Goal: Information Seeking & Learning: Learn about a topic

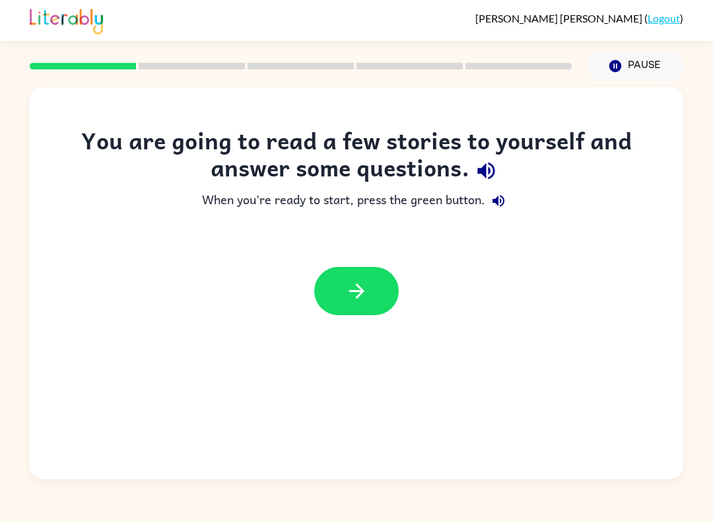
click at [346, 287] on icon "button" at bounding box center [357, 290] width 23 height 23
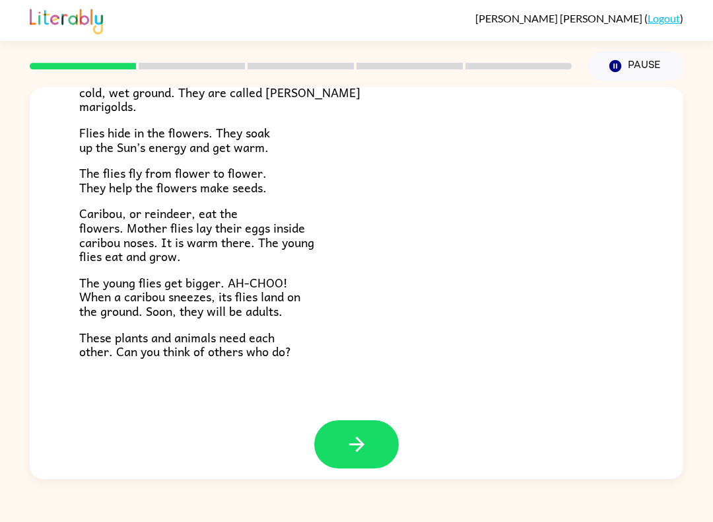
scroll to position [248, 0]
click at [332, 444] on button "button" at bounding box center [356, 445] width 85 height 48
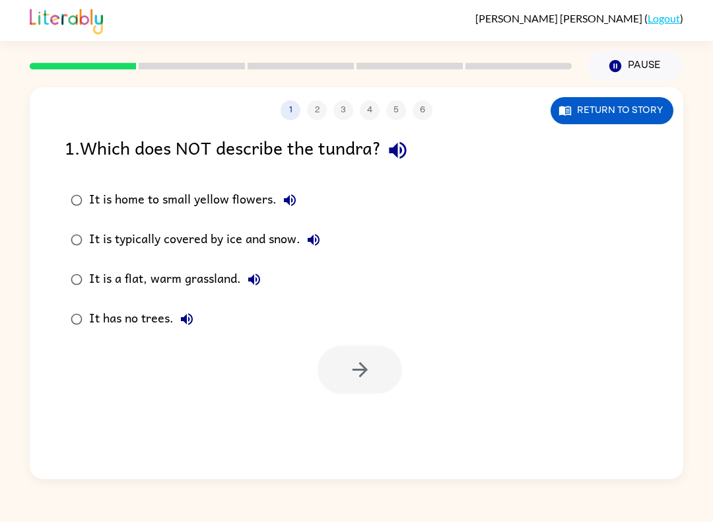
scroll to position [0, 0]
click at [338, 380] on button "button" at bounding box center [360, 370] width 85 height 48
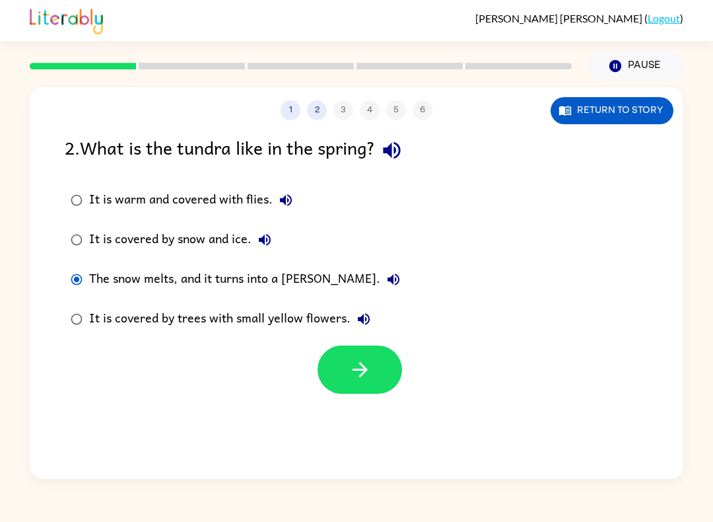
click at [372, 376] on button "button" at bounding box center [360, 370] width 85 height 48
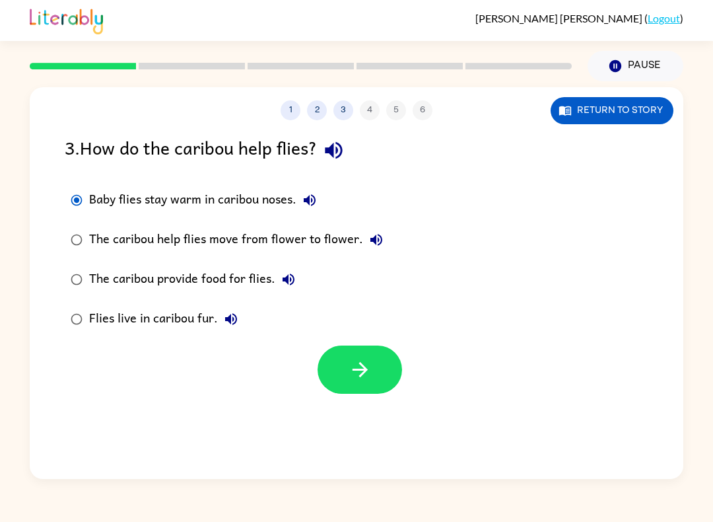
click at [356, 373] on icon "button" at bounding box center [360, 369] width 23 height 23
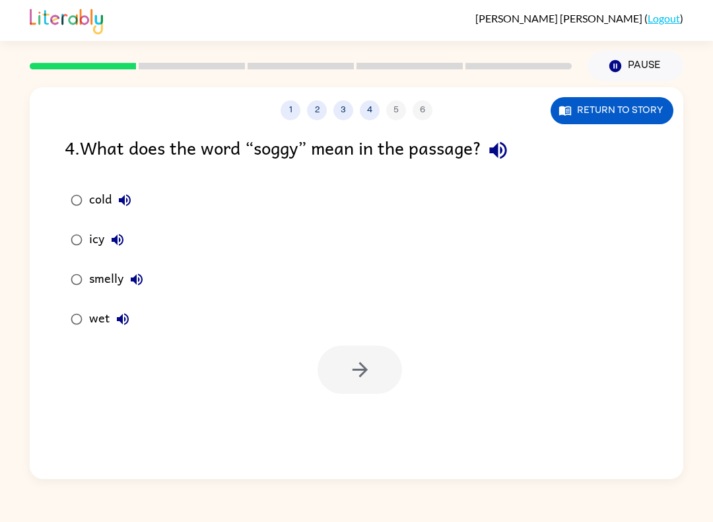
click at [601, 103] on button "Return to story" at bounding box center [612, 110] width 123 height 27
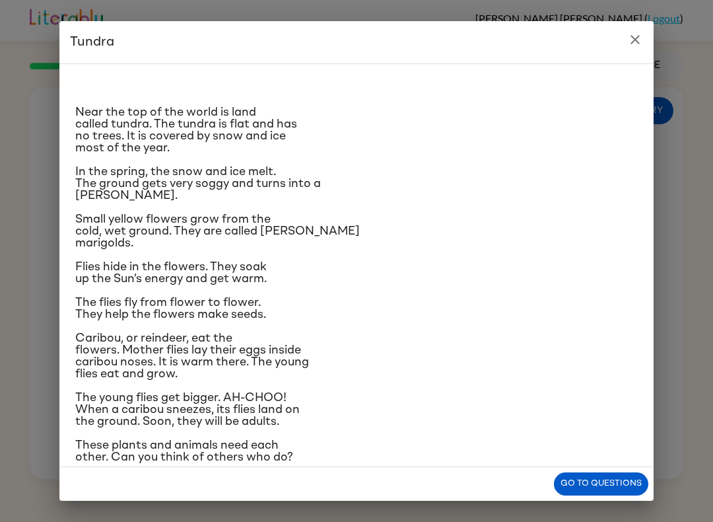
click at [636, 480] on button "Go to questions" at bounding box center [601, 483] width 94 height 23
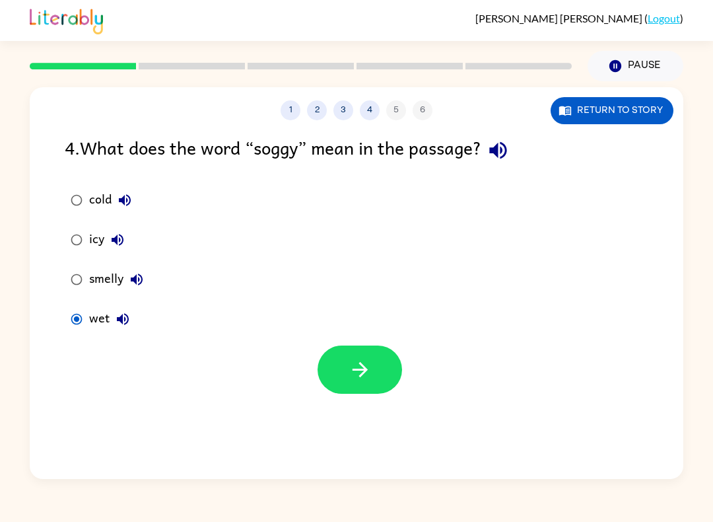
click at [363, 394] on button "button" at bounding box center [360, 370] width 85 height 48
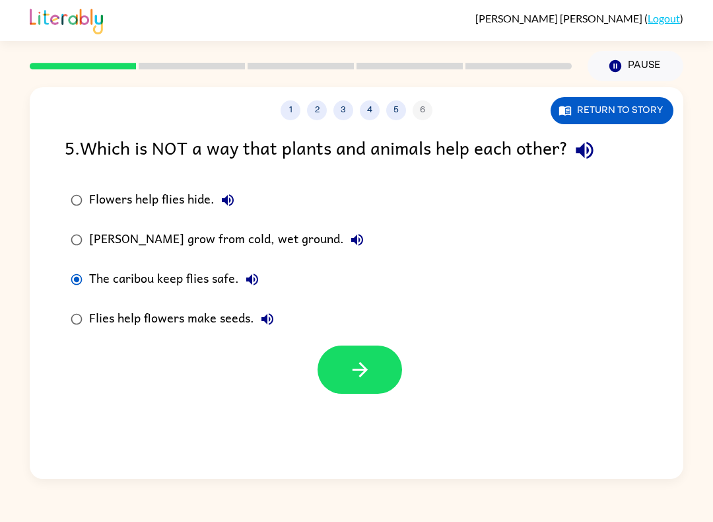
click at [66, 227] on label "[PERSON_NAME] grow from cold, wet ground." at bounding box center [217, 240] width 320 height 40
click at [365, 369] on icon "button" at bounding box center [359, 369] width 15 height 15
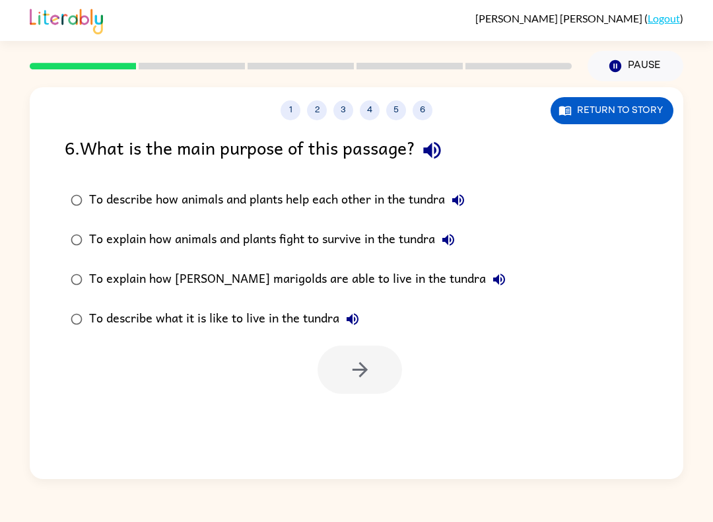
click at [71, 185] on label "To describe how animals and plants help each other in the tundra" at bounding box center [288, 200] width 462 height 40
click at [350, 363] on icon "button" at bounding box center [360, 369] width 23 height 23
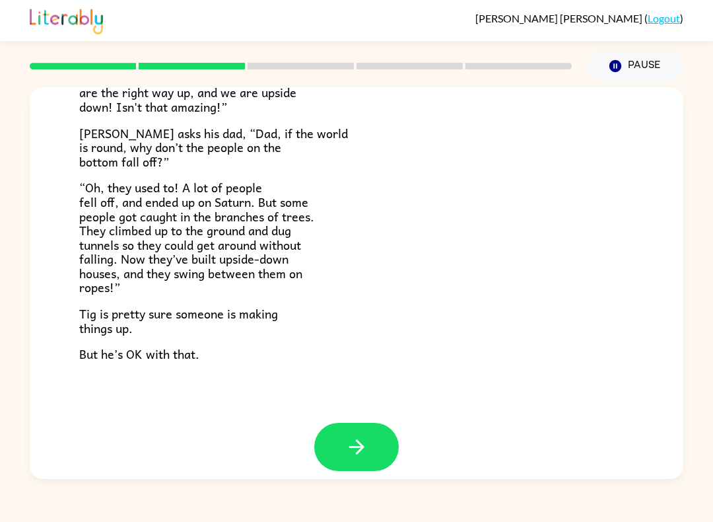
scroll to position [357, 0]
click at [360, 436] on icon "button" at bounding box center [357, 447] width 23 height 23
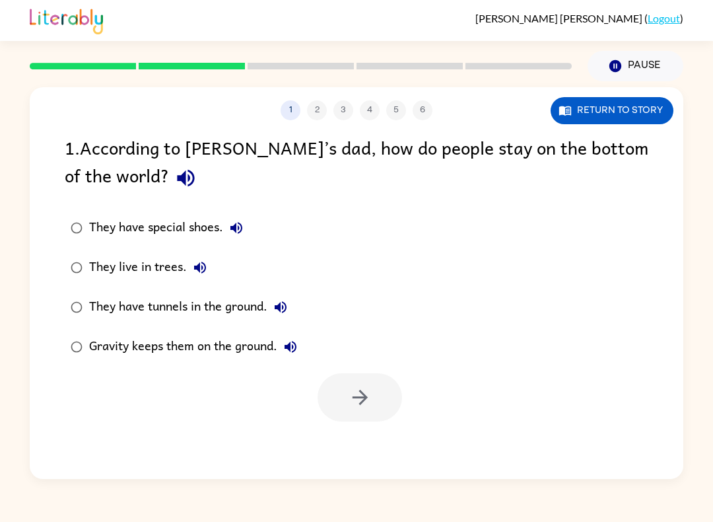
scroll to position [0, 0]
click at [365, 408] on icon "button" at bounding box center [360, 397] width 23 height 23
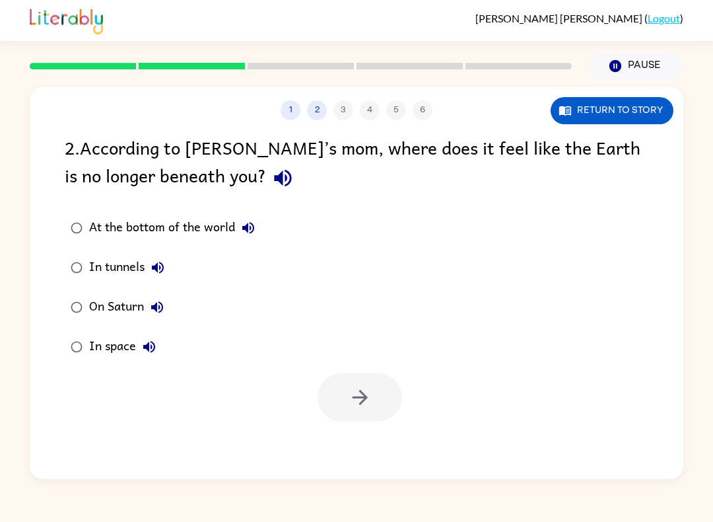
click at [60, 347] on label "In space" at bounding box center [162, 347] width 211 height 40
click at [389, 420] on button "button" at bounding box center [360, 397] width 85 height 48
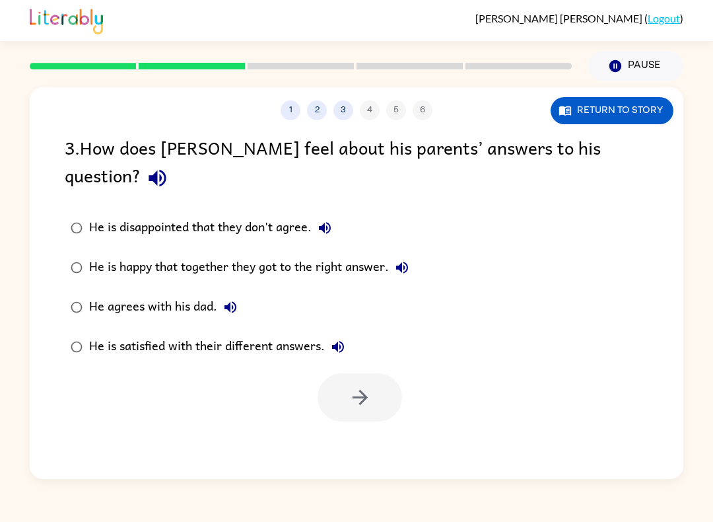
click at [347, 394] on div at bounding box center [360, 397] width 85 height 48
click at [352, 386] on icon "button" at bounding box center [360, 397] width 23 height 23
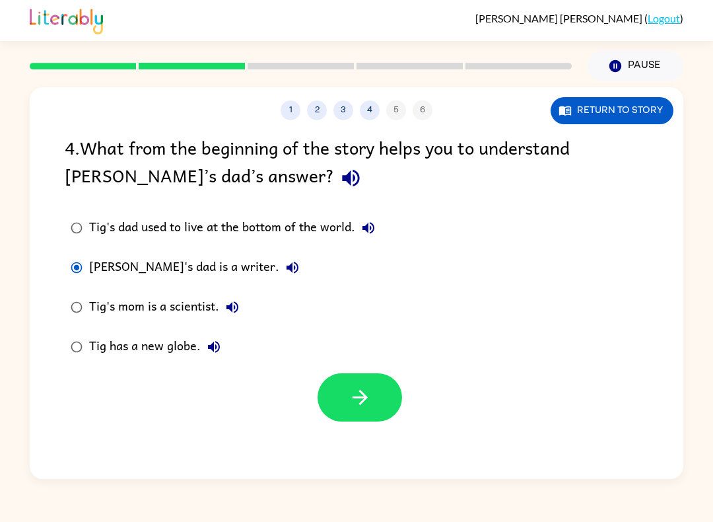
click at [386, 394] on button "button" at bounding box center [360, 397] width 85 height 48
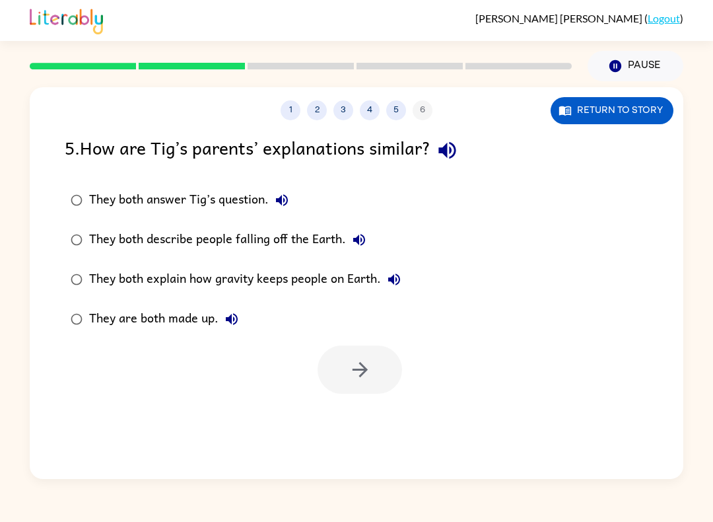
click at [638, 118] on button "Return to story" at bounding box center [612, 110] width 123 height 27
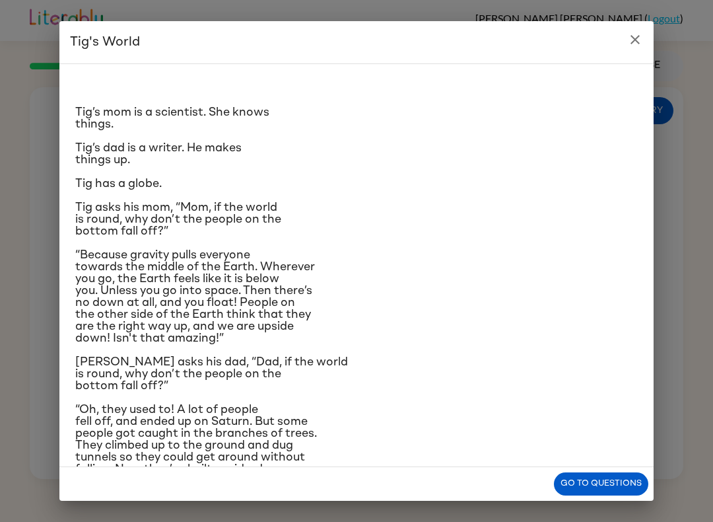
click at [634, 483] on button "Go to questions" at bounding box center [601, 483] width 94 height 23
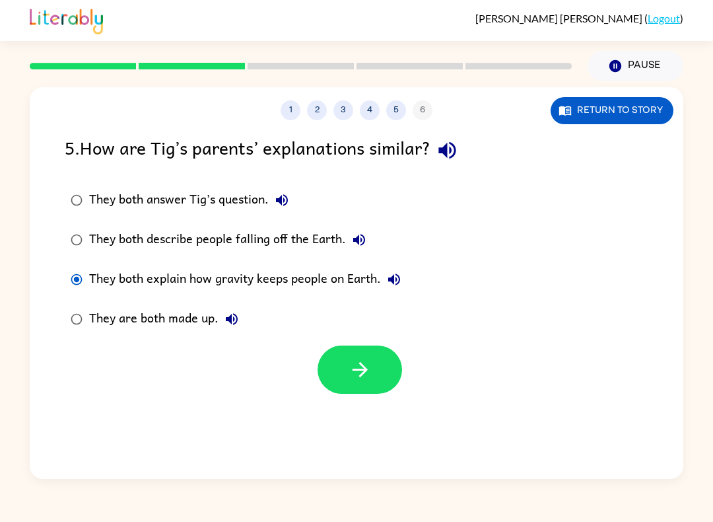
click at [369, 381] on icon "button" at bounding box center [360, 369] width 23 height 23
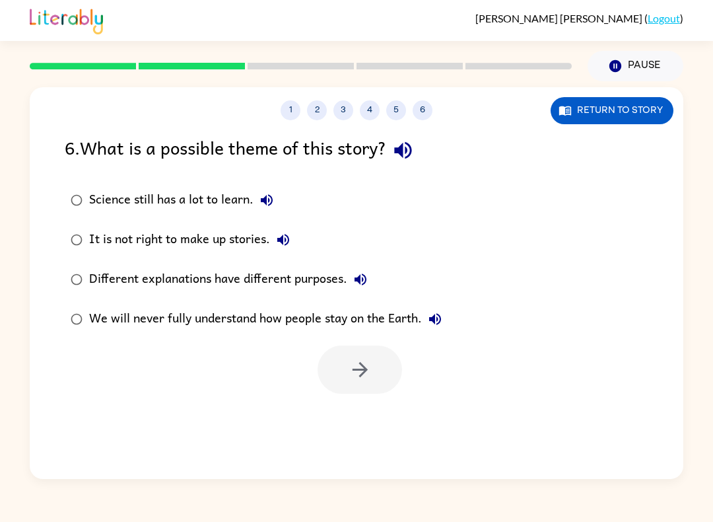
click at [60, 235] on label "It is not right to make up stories." at bounding box center [256, 240] width 398 height 40
click at [379, 360] on button "button" at bounding box center [360, 370] width 85 height 48
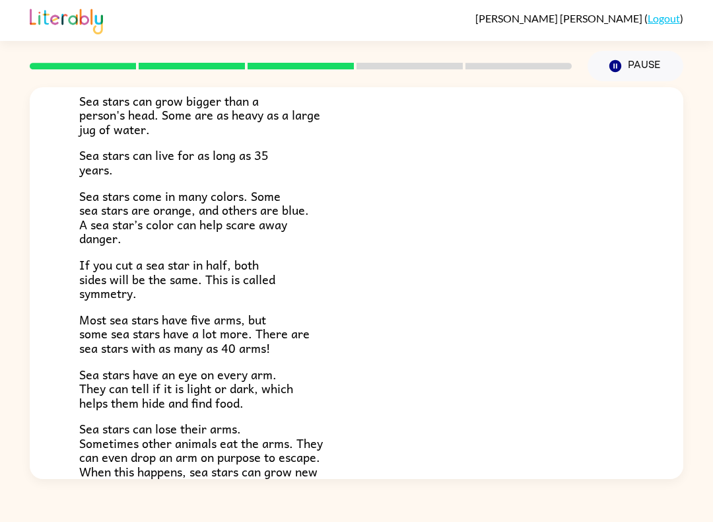
scroll to position [221, 0]
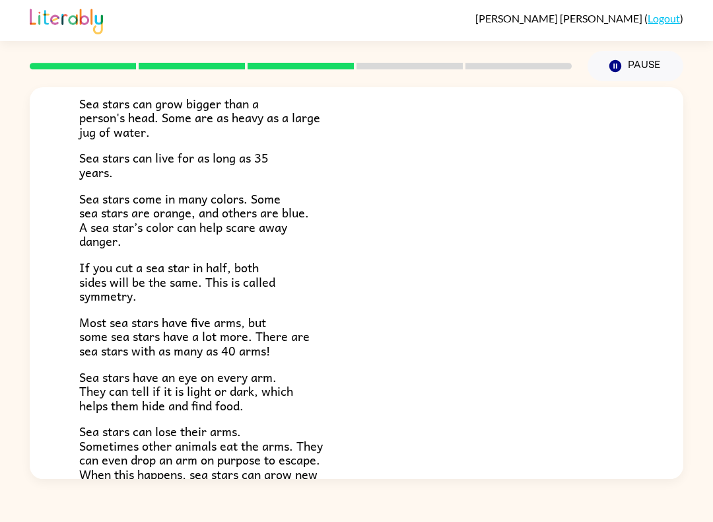
click at [94, 376] on span "Sea stars have an eye on every arm. They can tell if it is light or dark, which…" at bounding box center [186, 391] width 214 height 48
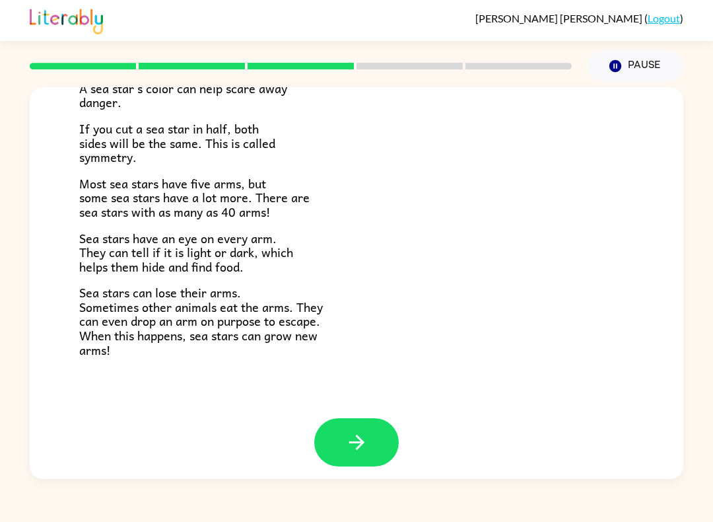
scroll to position [355, 0]
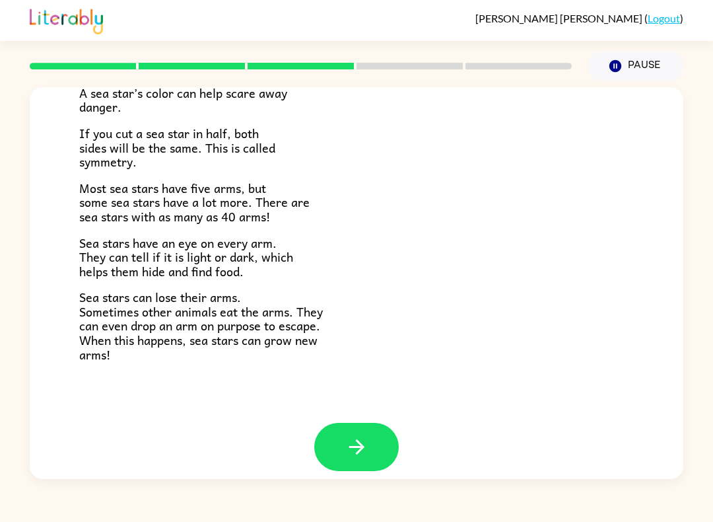
click at [379, 436] on button "button" at bounding box center [356, 447] width 85 height 48
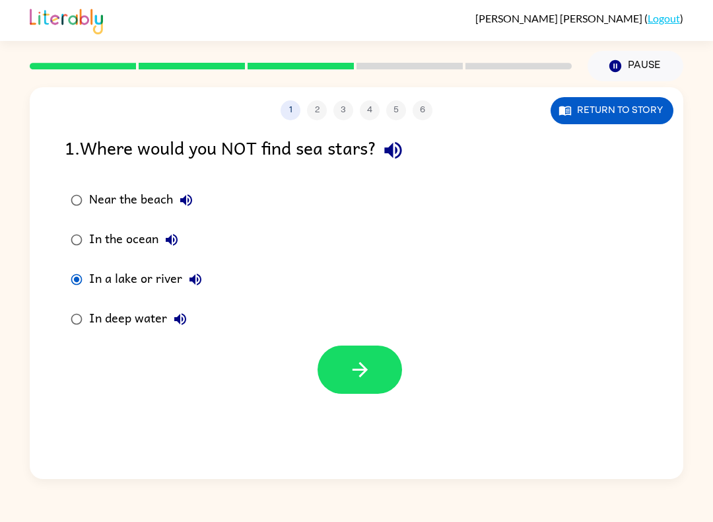
click at [380, 371] on button "button" at bounding box center [360, 370] width 85 height 48
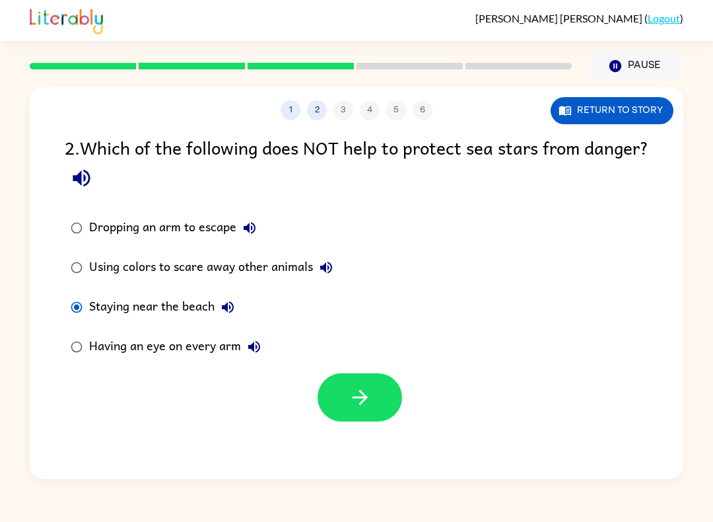
click at [357, 417] on button "button" at bounding box center [360, 397] width 85 height 48
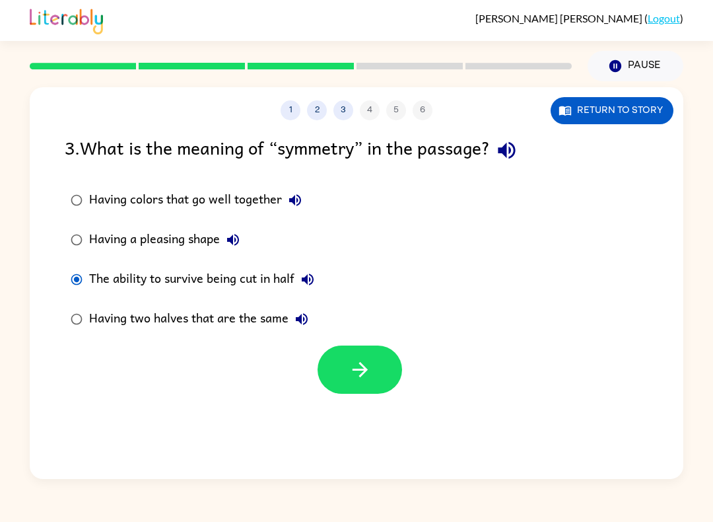
click at [386, 377] on button "button" at bounding box center [360, 370] width 85 height 48
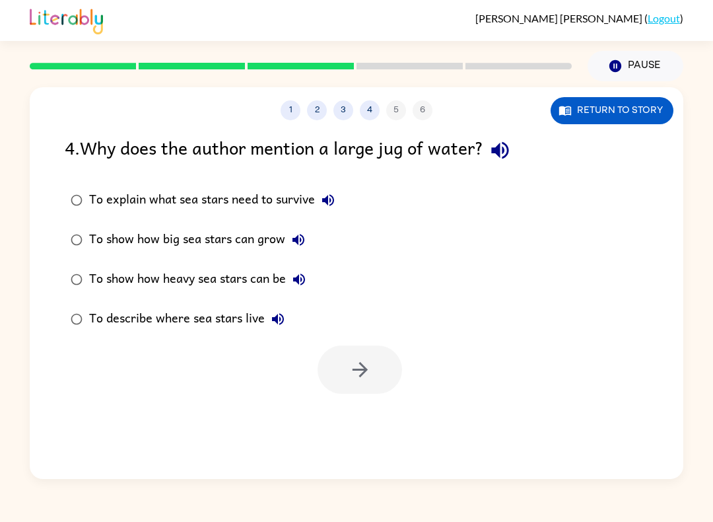
click at [60, 276] on label "To show how heavy sea stars can be" at bounding box center [202, 280] width 291 height 40
click at [347, 383] on button "button" at bounding box center [360, 370] width 85 height 48
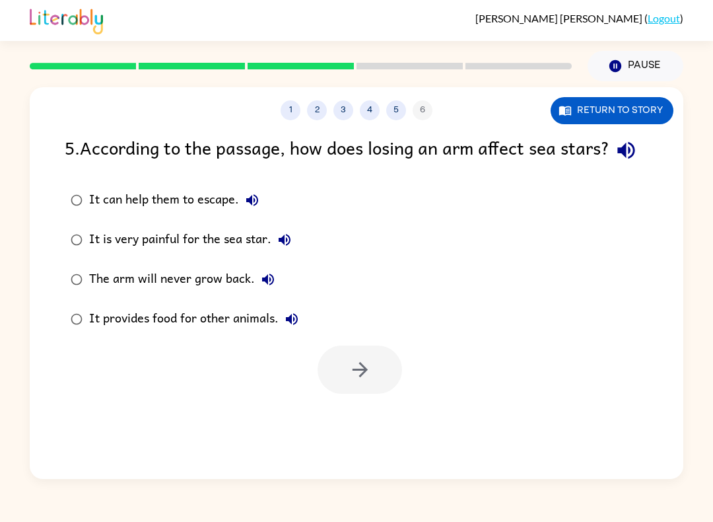
click at [375, 394] on div at bounding box center [360, 370] width 85 height 48
click at [59, 203] on div "5 . According to the passage, how does losing an arm affect sea stars? It can h…" at bounding box center [357, 263] width 654 height 260
click at [366, 394] on button "button" at bounding box center [360, 370] width 85 height 48
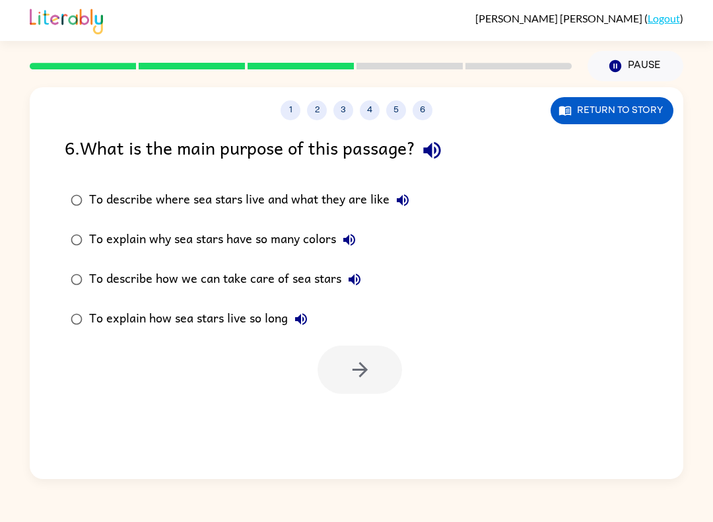
click at [89, 222] on label "To explain why sea stars have so many colors" at bounding box center [239, 240] width 365 height 40
click at [366, 359] on icon "button" at bounding box center [360, 369] width 23 height 23
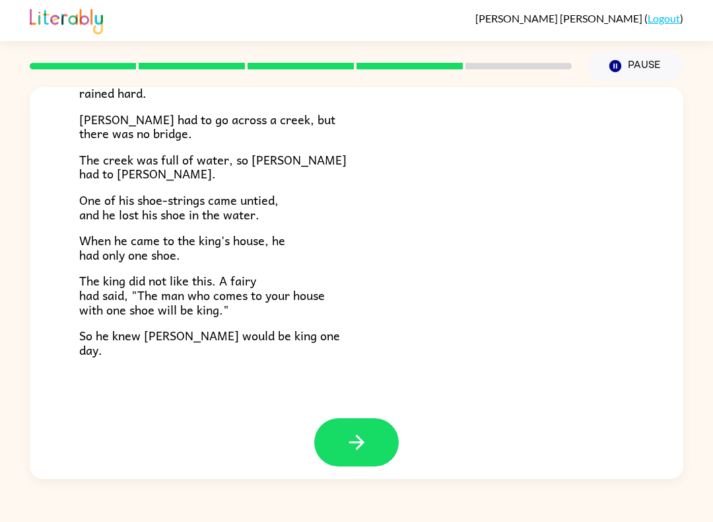
scroll to position [204, 0]
click at [342, 430] on button "button" at bounding box center [356, 443] width 85 height 48
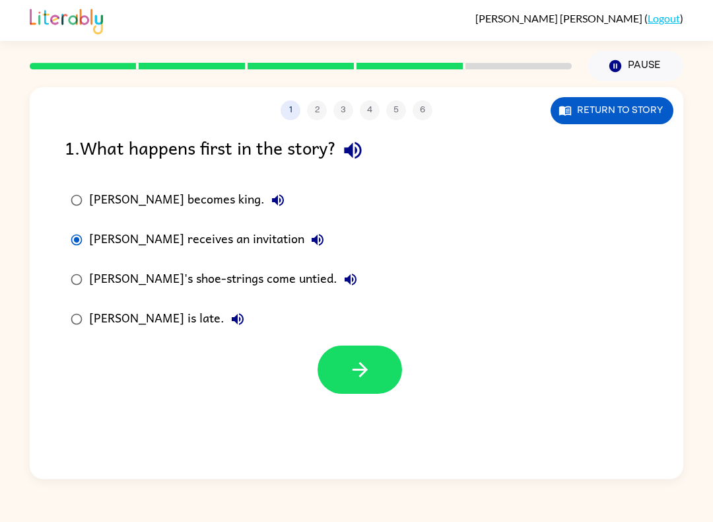
click at [373, 362] on button "button" at bounding box center [360, 370] width 85 height 48
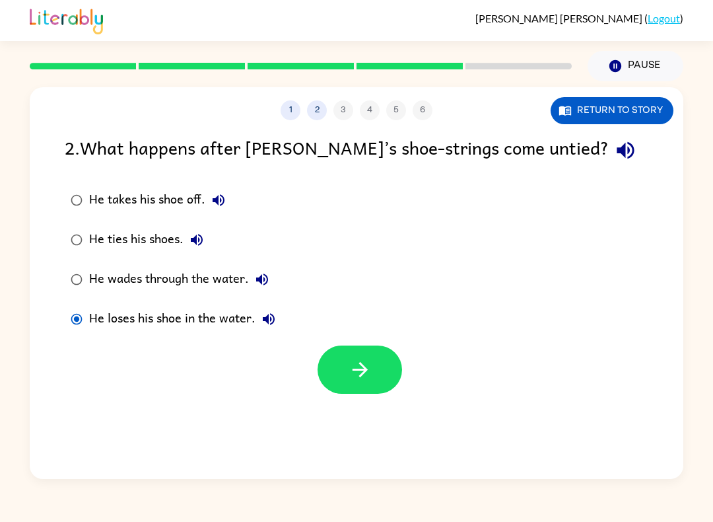
click at [369, 381] on icon "button" at bounding box center [360, 369] width 23 height 23
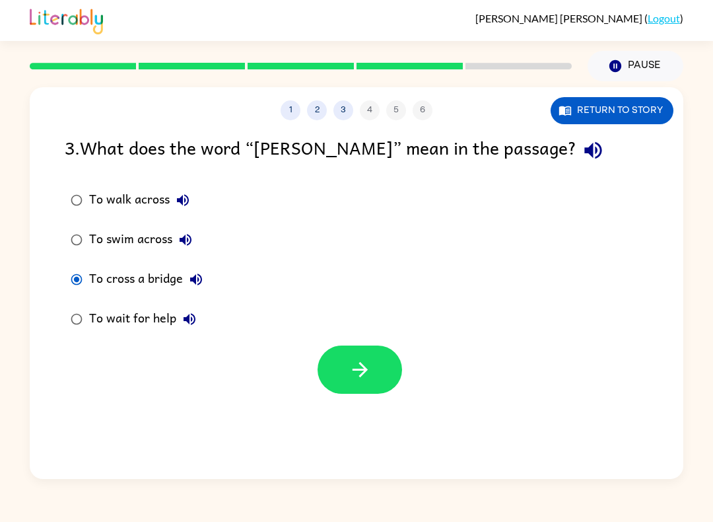
click at [331, 365] on button "button" at bounding box center [360, 370] width 85 height 48
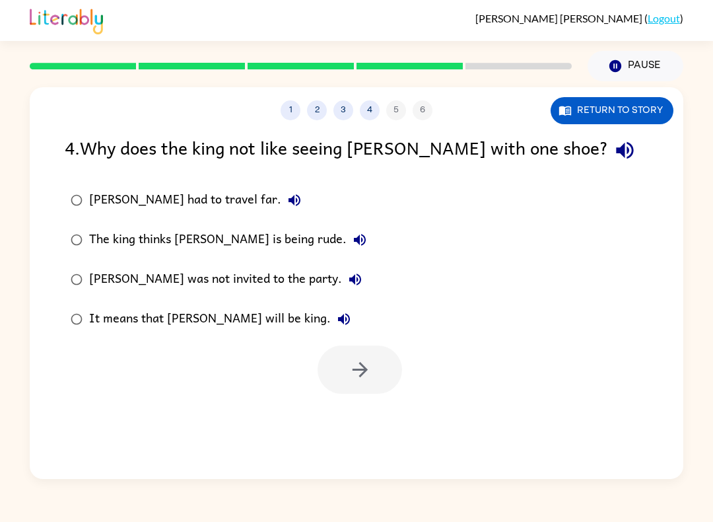
click at [369, 107] on button "4" at bounding box center [370, 110] width 20 height 20
click at [365, 102] on button "4" at bounding box center [370, 110] width 20 height 20
click at [339, 106] on button "3" at bounding box center [344, 110] width 20 height 20
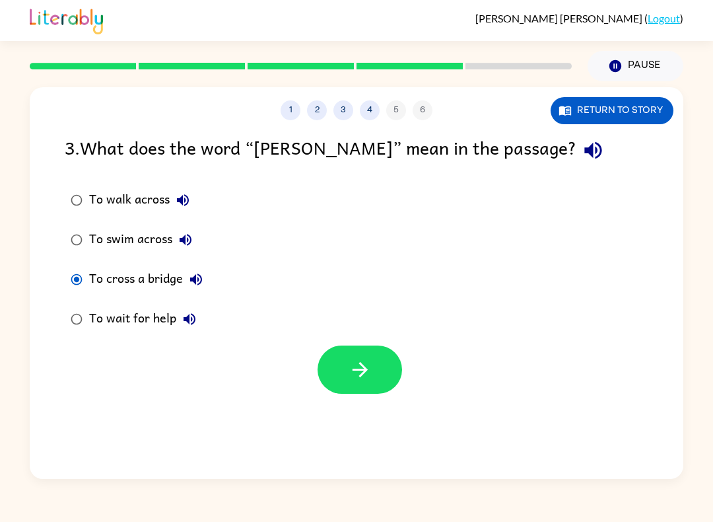
click at [569, 104] on button "Return to story" at bounding box center [612, 110] width 123 height 27
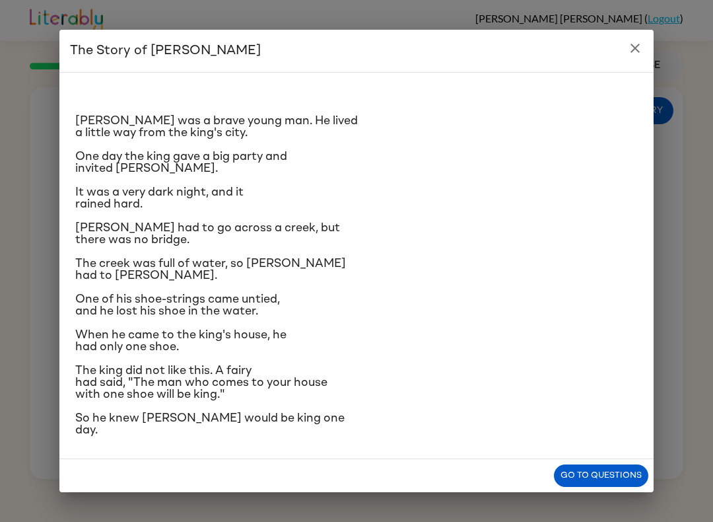
scroll to position [21, 0]
click at [593, 488] on button "Go to questions" at bounding box center [601, 475] width 94 height 23
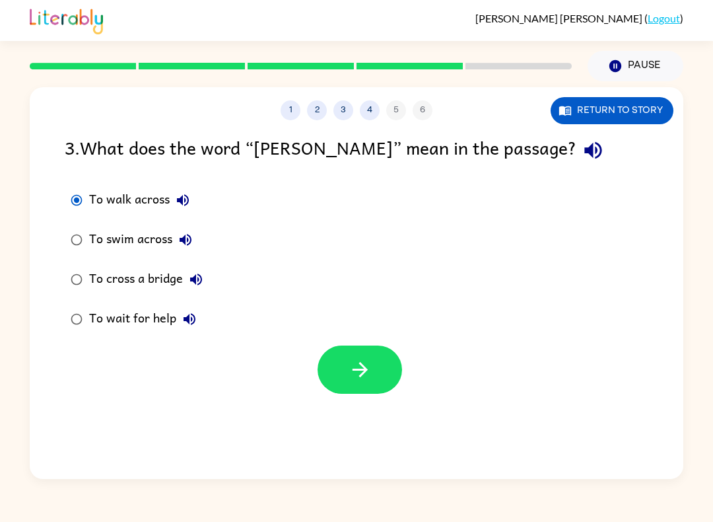
click at [359, 377] on icon "button" at bounding box center [360, 369] width 23 height 23
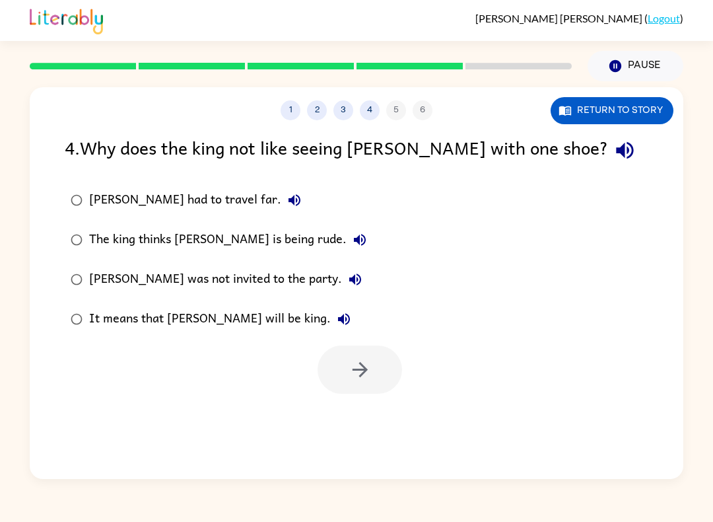
click at [103, 318] on div "It means that [PERSON_NAME] will be king." at bounding box center [223, 319] width 268 height 26
click at [369, 353] on button "button" at bounding box center [360, 370] width 85 height 48
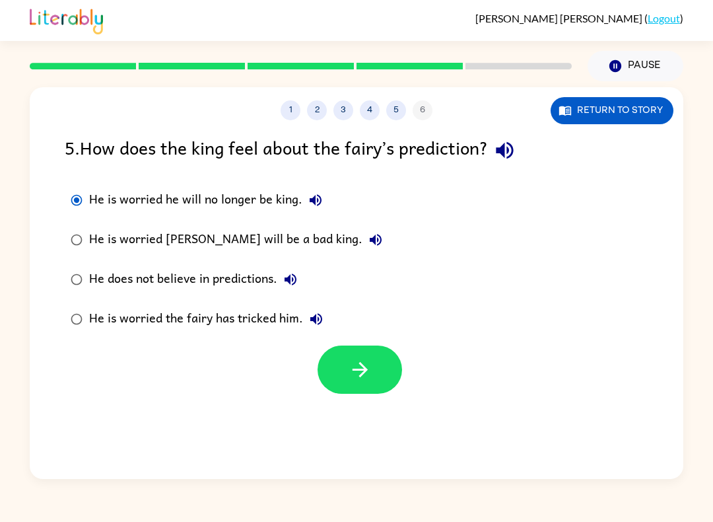
click at [377, 361] on button "button" at bounding box center [360, 370] width 85 height 48
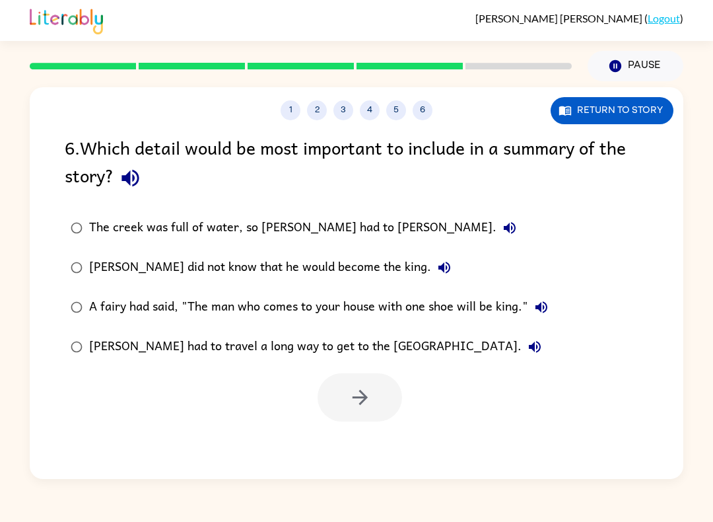
click at [200, 240] on div "The creek was full of water, so [PERSON_NAME] had to [PERSON_NAME]." at bounding box center [306, 228] width 434 height 26
click at [283, 225] on div "The creek was full of water, so [PERSON_NAME] had to [PERSON_NAME]." at bounding box center [306, 228] width 434 height 26
click at [375, 418] on button "button" at bounding box center [360, 397] width 85 height 48
